Goal: Task Accomplishment & Management: Use online tool/utility

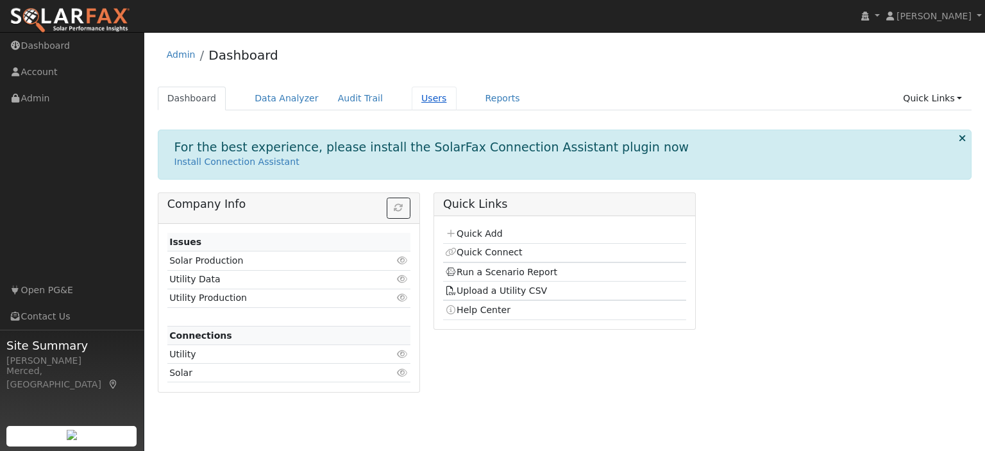
click at [423, 98] on link "Users" at bounding box center [434, 99] width 45 height 24
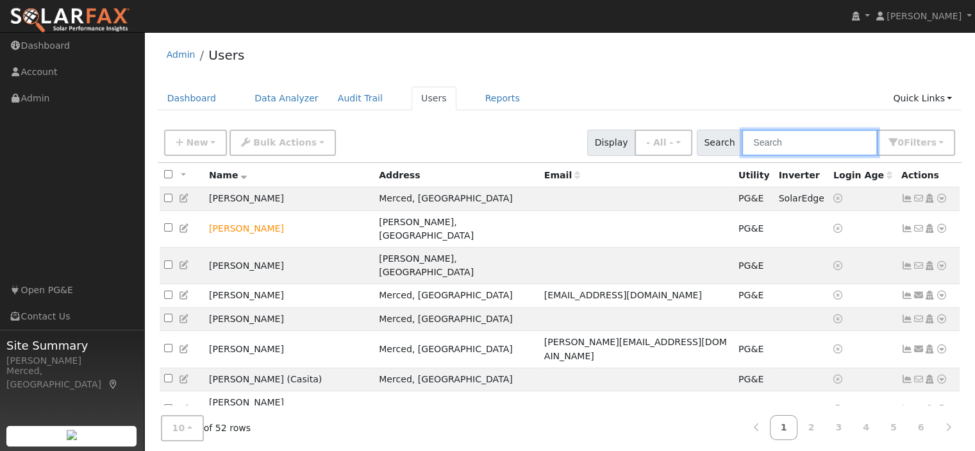
click at [774, 148] on input "text" at bounding box center [810, 143] width 136 height 26
type input "s"
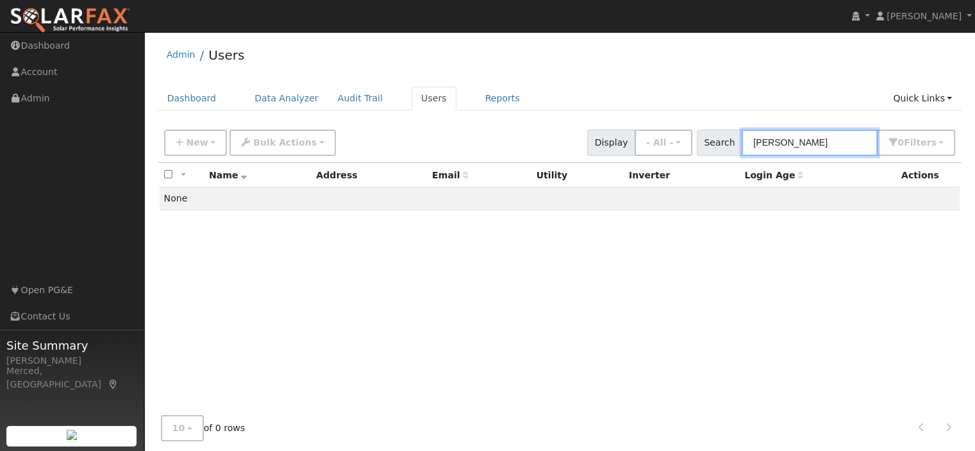
drag, startPoint x: 832, startPoint y: 137, endPoint x: 468, endPoint y: 184, distance: 367.3
click at [484, 184] on div "New Add User Quick Add Quick Connect Quick Convert Lead Bulk Actions Send Email…" at bounding box center [560, 301] width 805 height 356
type input "s"
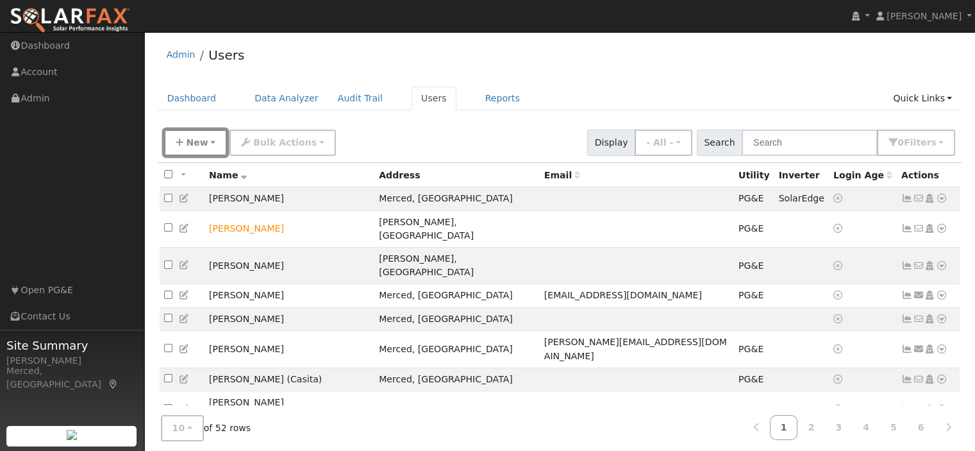
click at [203, 146] on span "New" at bounding box center [197, 142] width 22 height 10
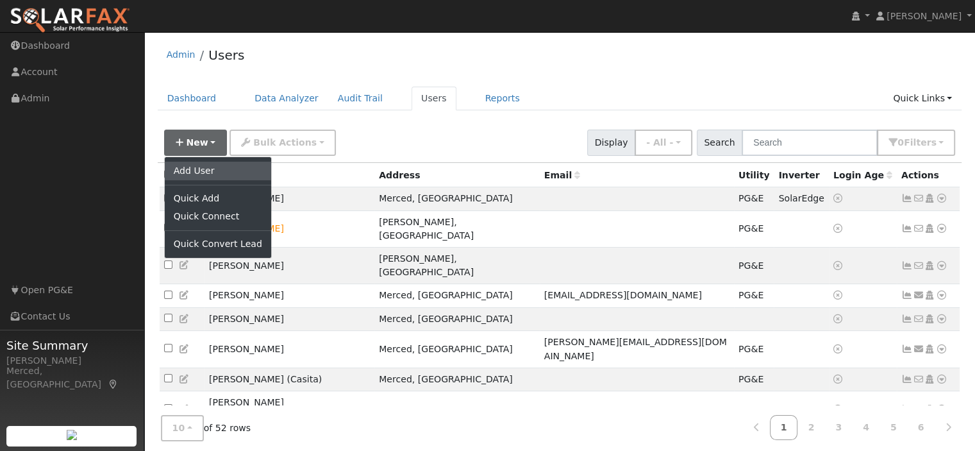
click at [214, 177] on link "Add User" at bounding box center [218, 171] width 106 height 18
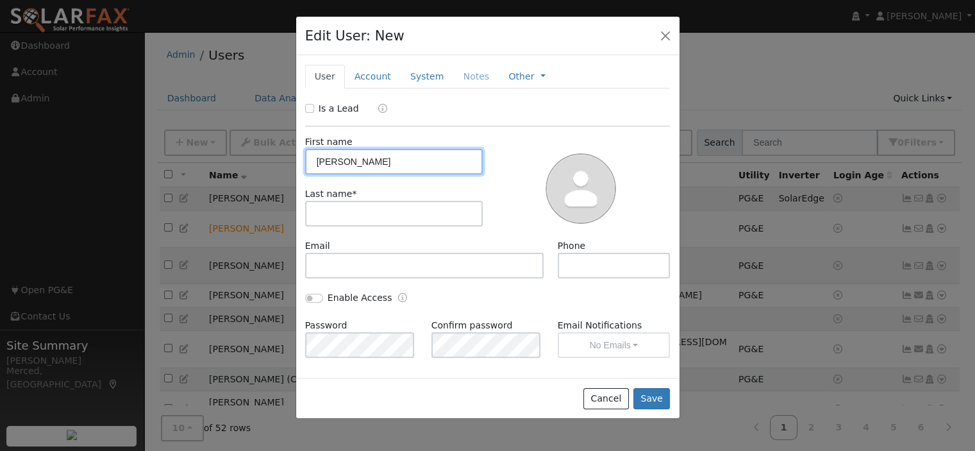
type input "Michael"
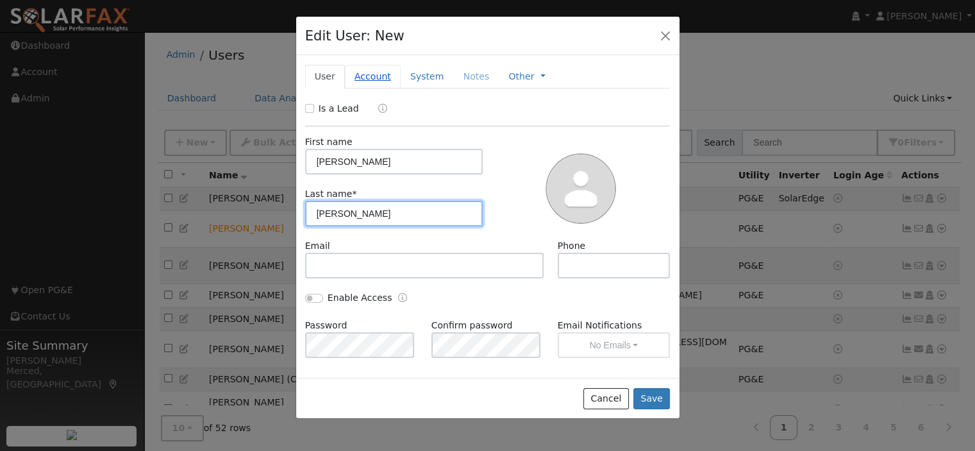
type input "Scheibner"
click at [371, 73] on link "Account" at bounding box center [373, 77] width 56 height 24
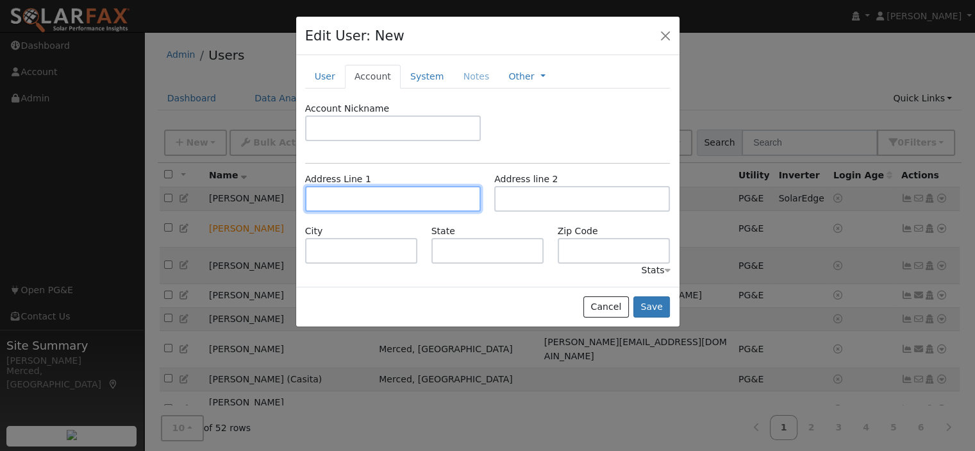
click at [359, 195] on input "text" at bounding box center [393, 199] width 176 height 26
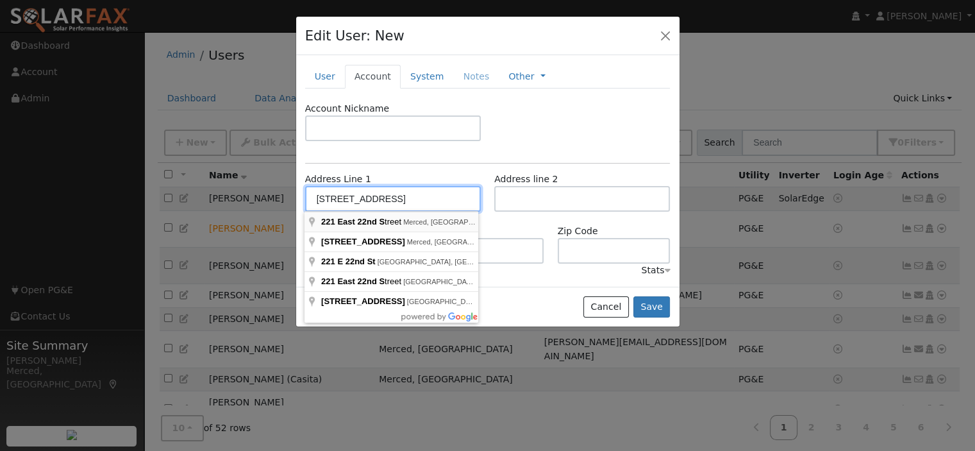
type input "221 East 22nd Street"
type input "Merced"
type input "CA"
type input "95340"
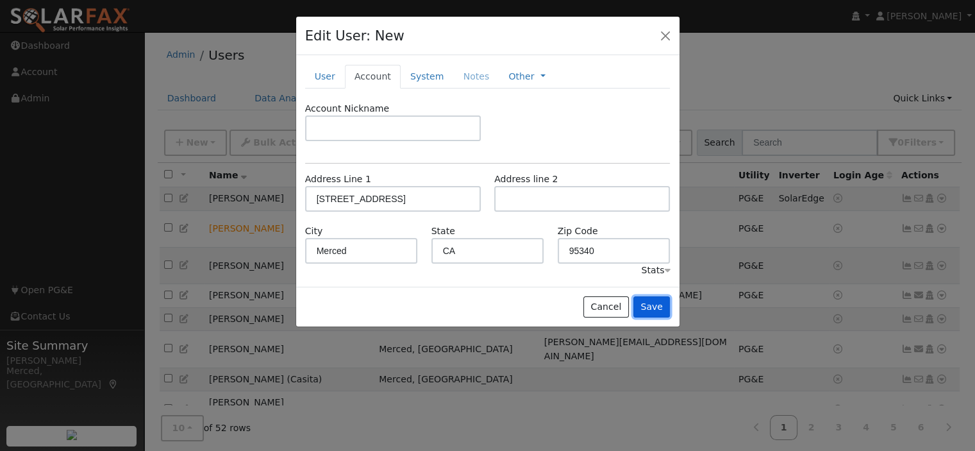
click at [662, 308] on button "Save" at bounding box center [652, 307] width 37 height 22
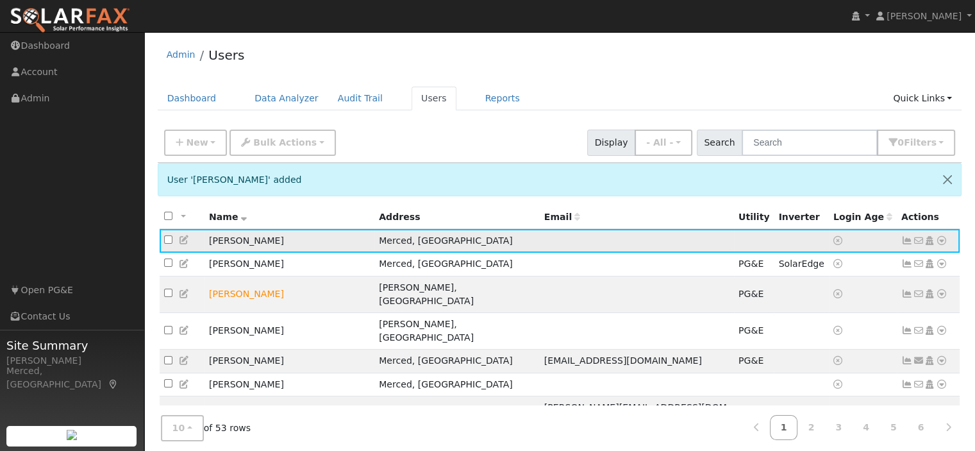
click at [944, 240] on icon at bounding box center [942, 240] width 12 height 9
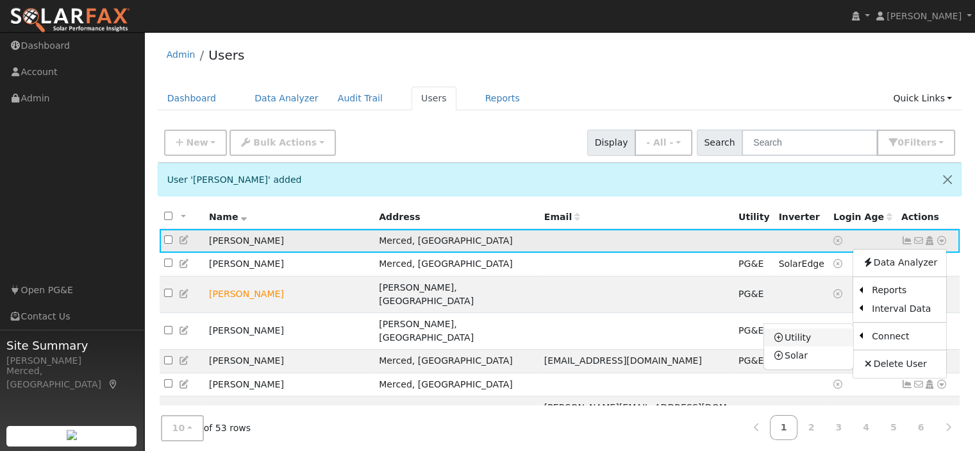
click at [791, 338] on link "Utility" at bounding box center [808, 337] width 89 height 18
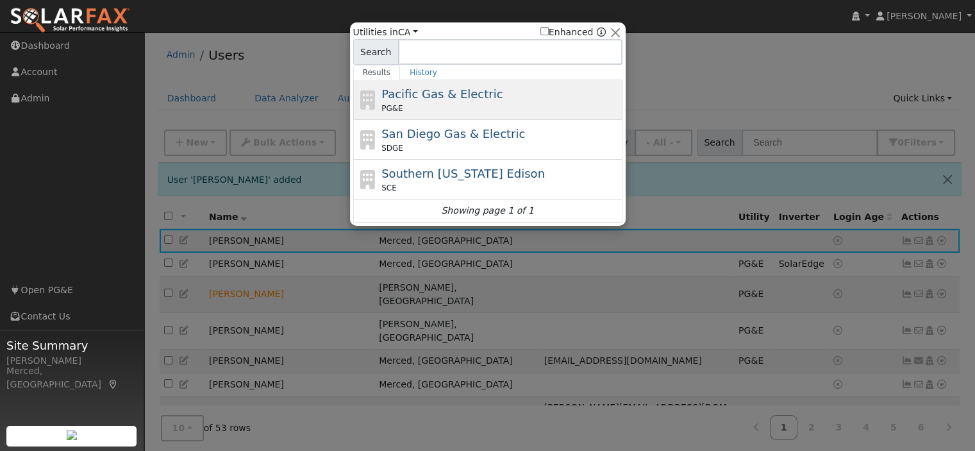
click at [438, 90] on span "Pacific Gas & Electric" at bounding box center [442, 93] width 121 height 13
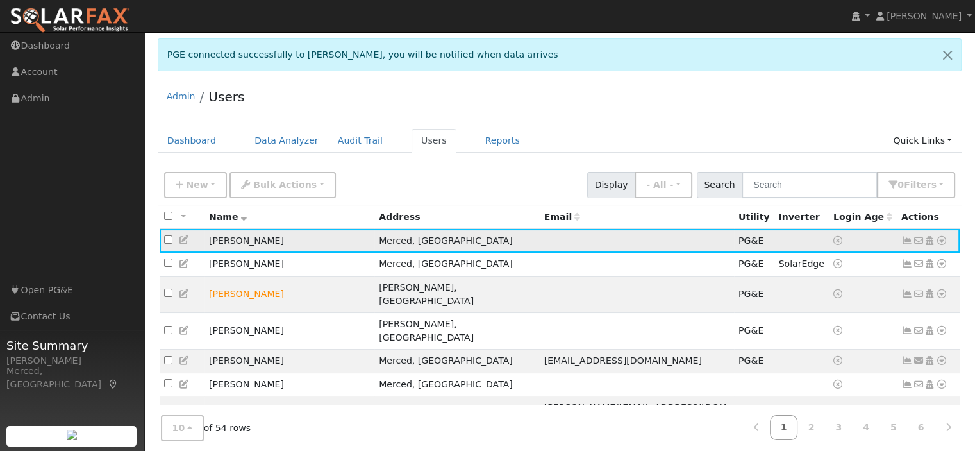
click at [220, 240] on td "Michael Scheibner" at bounding box center [290, 241] width 170 height 24
click at [283, 137] on link "Data Analyzer" at bounding box center [286, 141] width 83 height 24
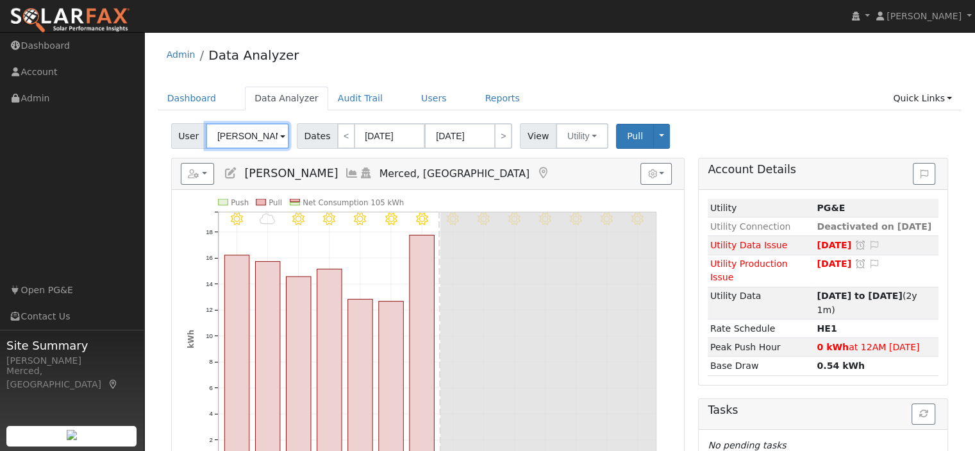
click at [263, 141] on input "[PERSON_NAME]" at bounding box center [247, 136] width 83 height 26
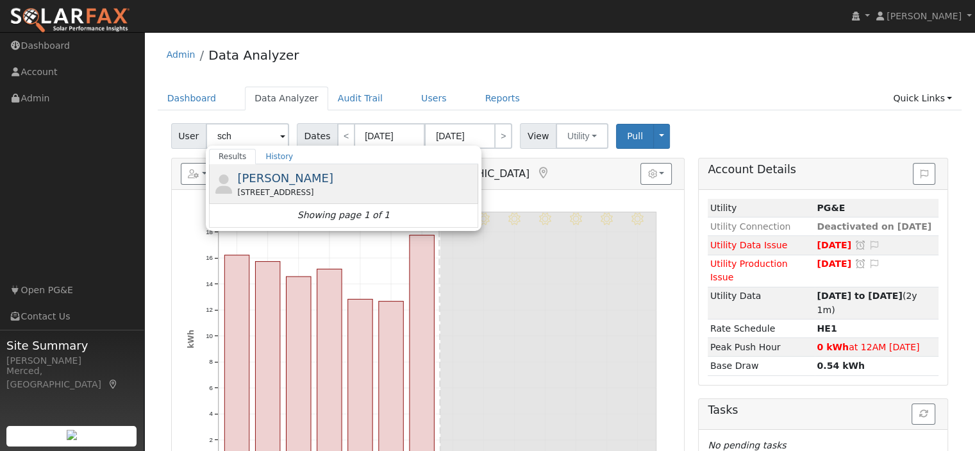
click at [285, 181] on span "[PERSON_NAME]" at bounding box center [285, 177] width 96 height 13
type input "[PERSON_NAME]"
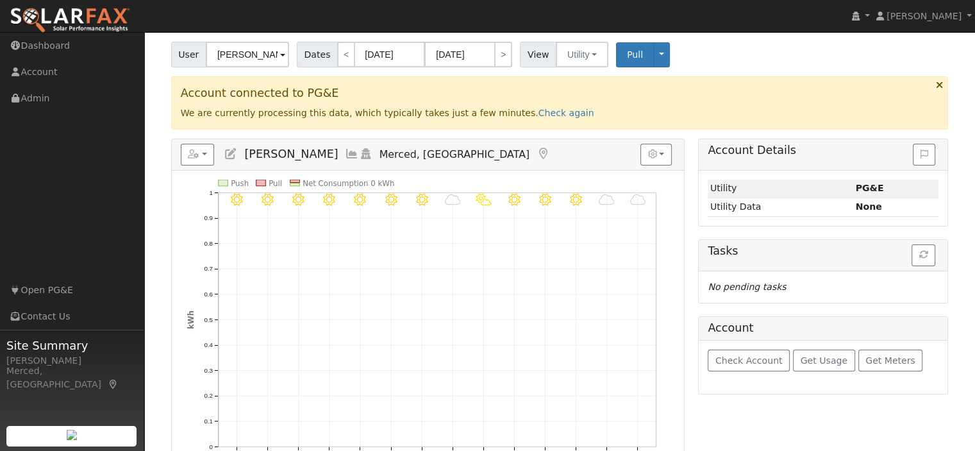
scroll to position [253, 0]
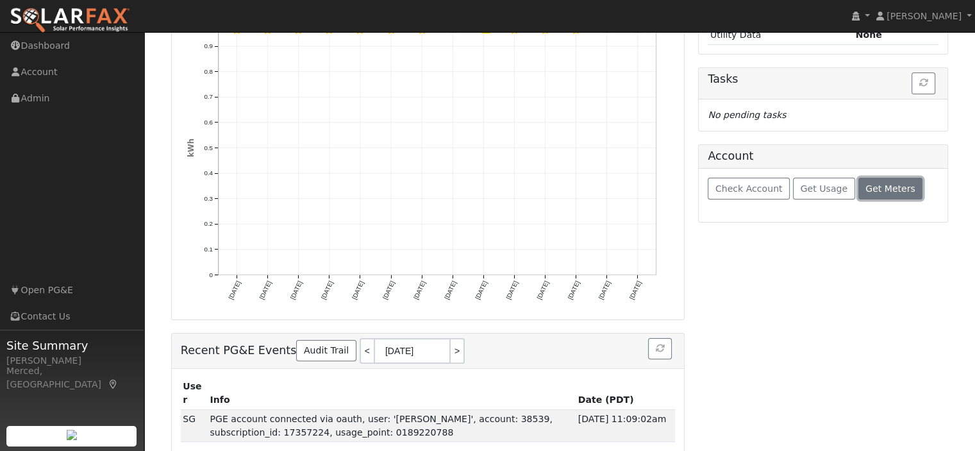
click at [885, 194] on button "Get Meters" at bounding box center [891, 189] width 65 height 22
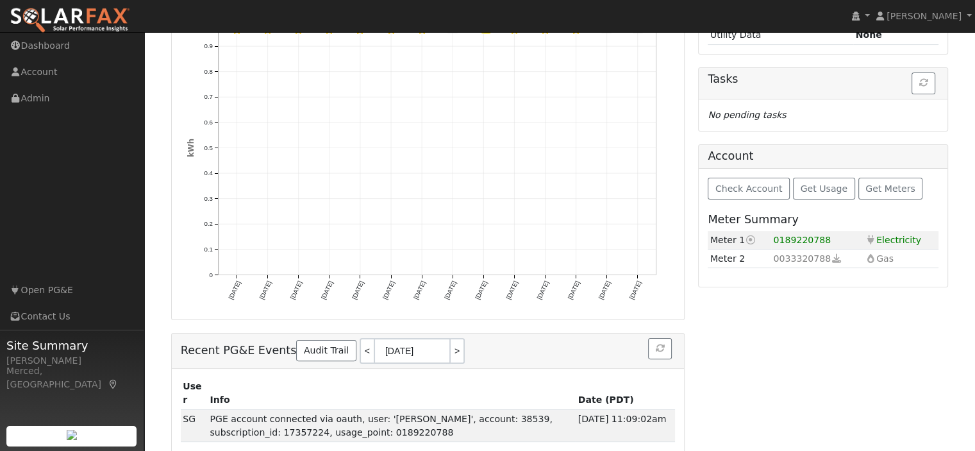
click at [805, 235] on span "0189220788" at bounding box center [802, 240] width 58 height 10
click at [751, 183] on span "Check Account" at bounding box center [749, 188] width 67 height 10
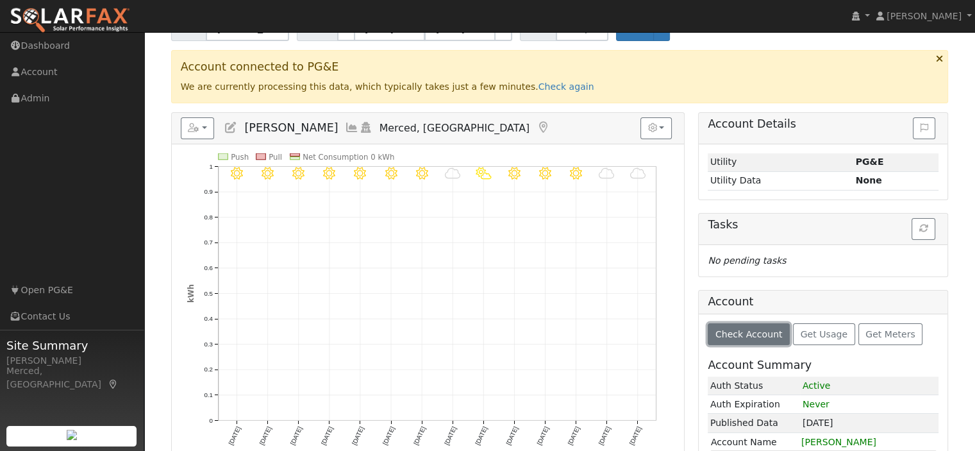
scroll to position [0, 0]
